Goal: Navigation & Orientation: Go to known website

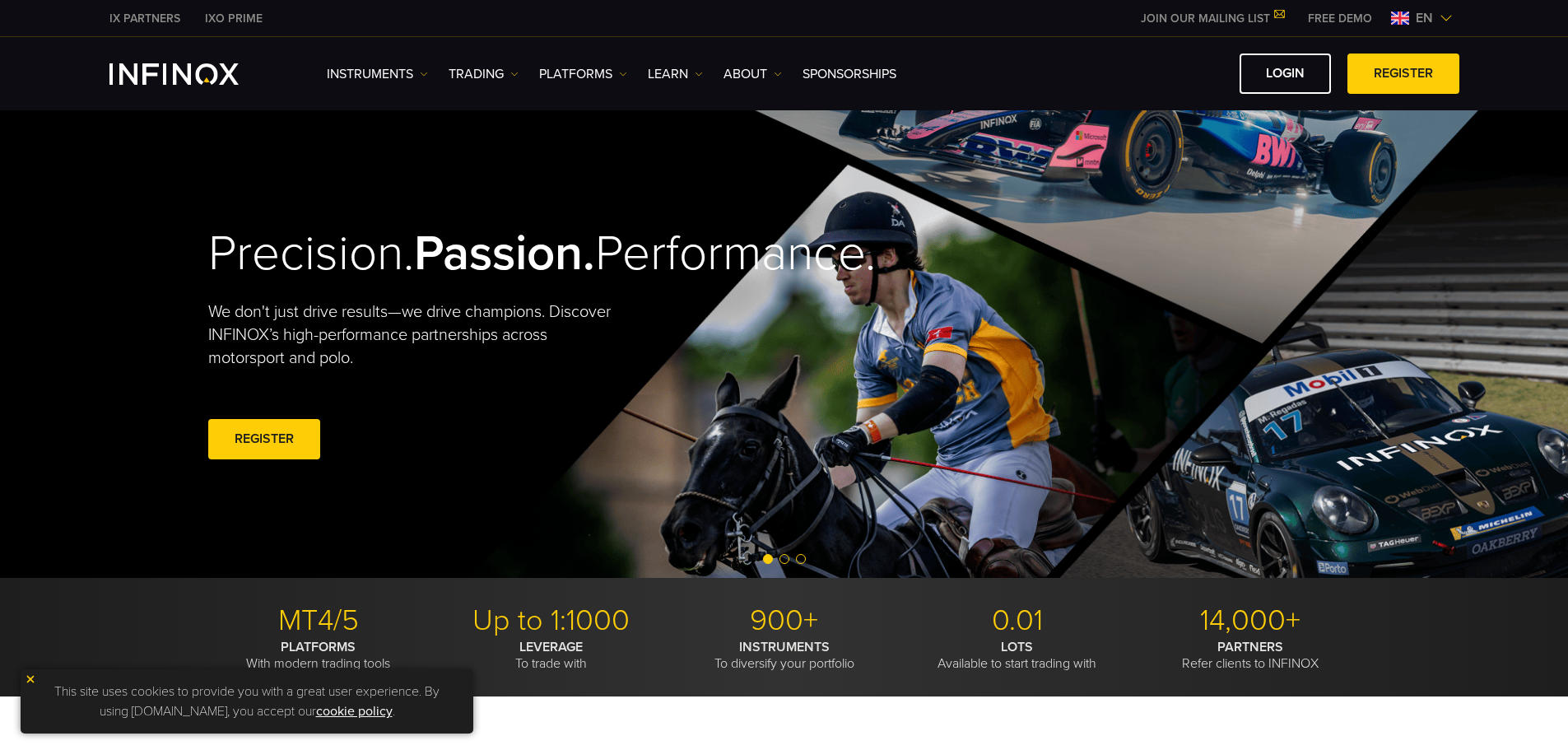
click at [176, 74] on img "INFINOX Logo" at bounding box center [175, 74] width 129 height 21
click at [1432, 18] on span "en" at bounding box center [1424, 18] width 30 height 20
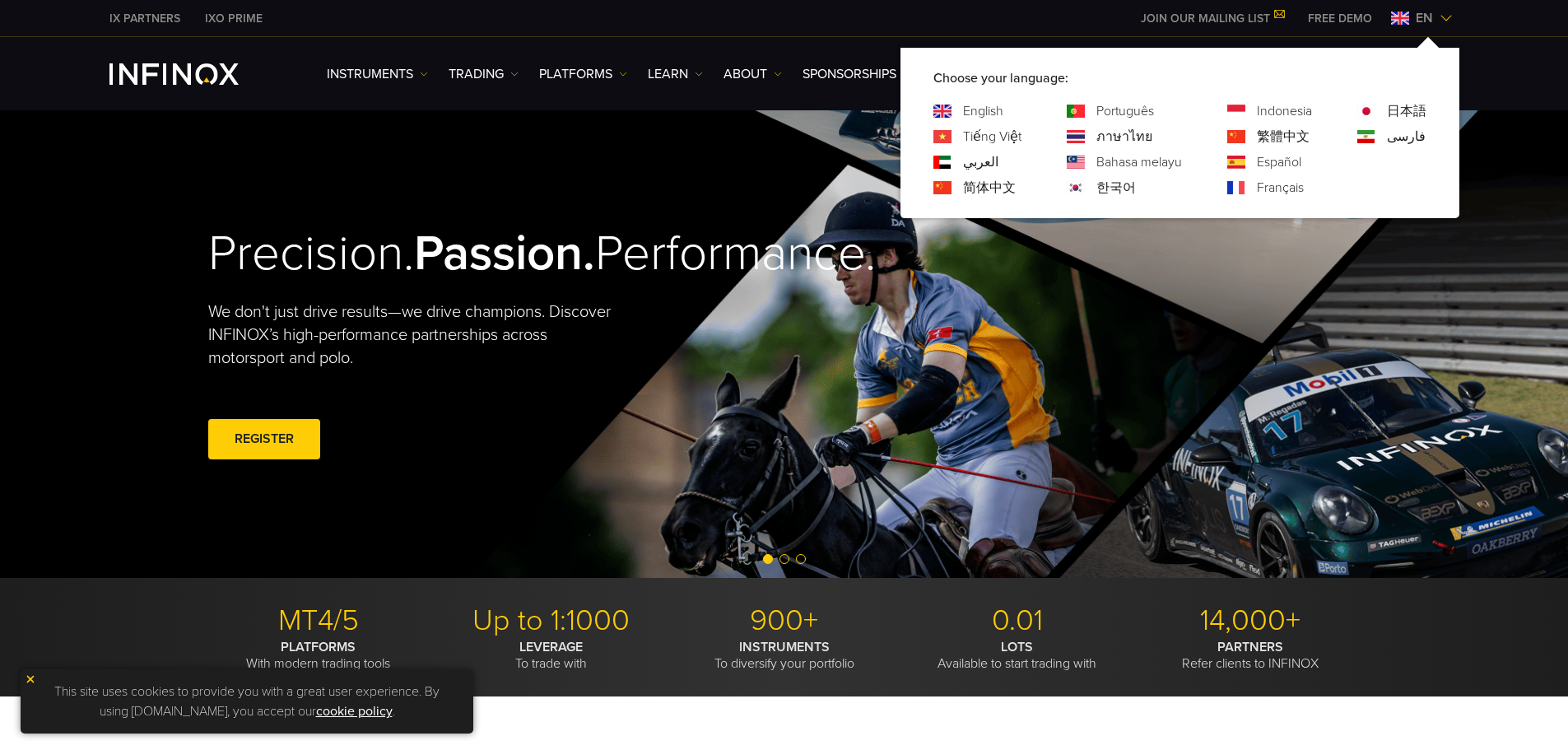
click at [1106, 180] on link "한국어" at bounding box center [1116, 188] width 40 height 20
